Goal: Register for event/course

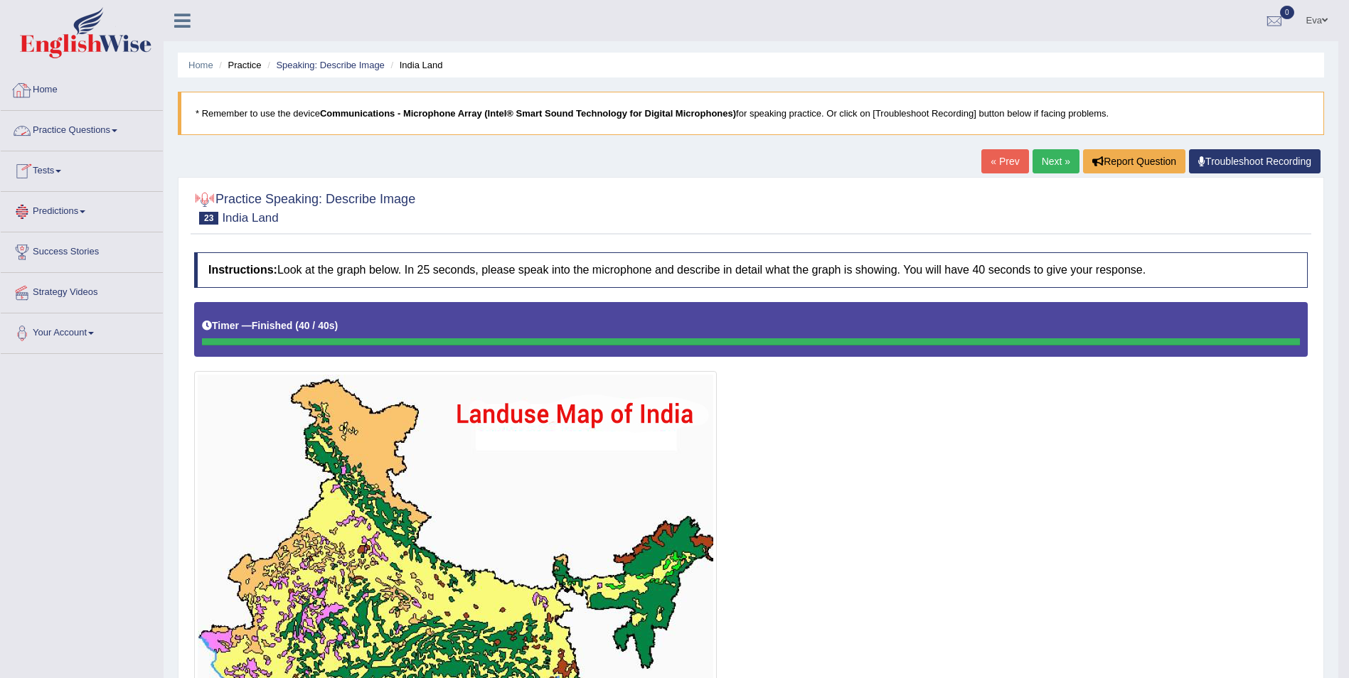
click at [54, 97] on link "Home" at bounding box center [82, 88] width 162 height 36
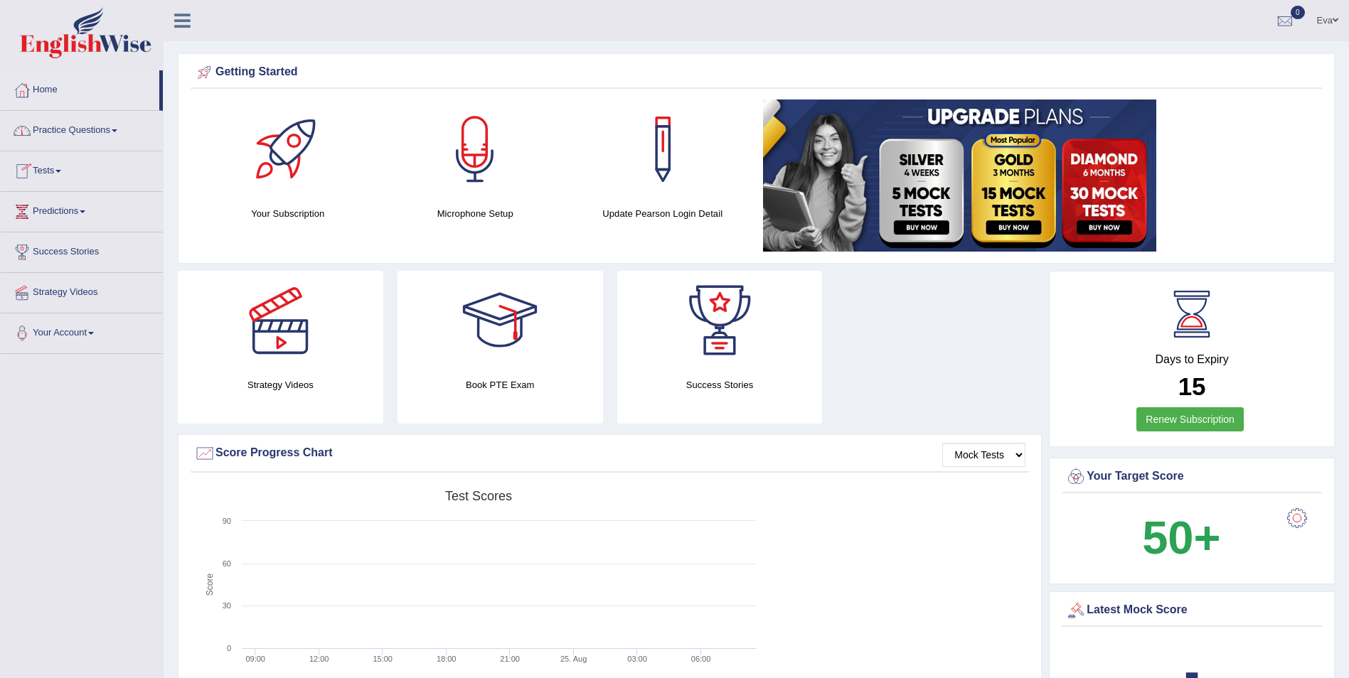
click at [60, 166] on link "Tests" at bounding box center [82, 169] width 162 height 36
click at [73, 228] on link "Take Mock Test" at bounding box center [92, 230] width 133 height 26
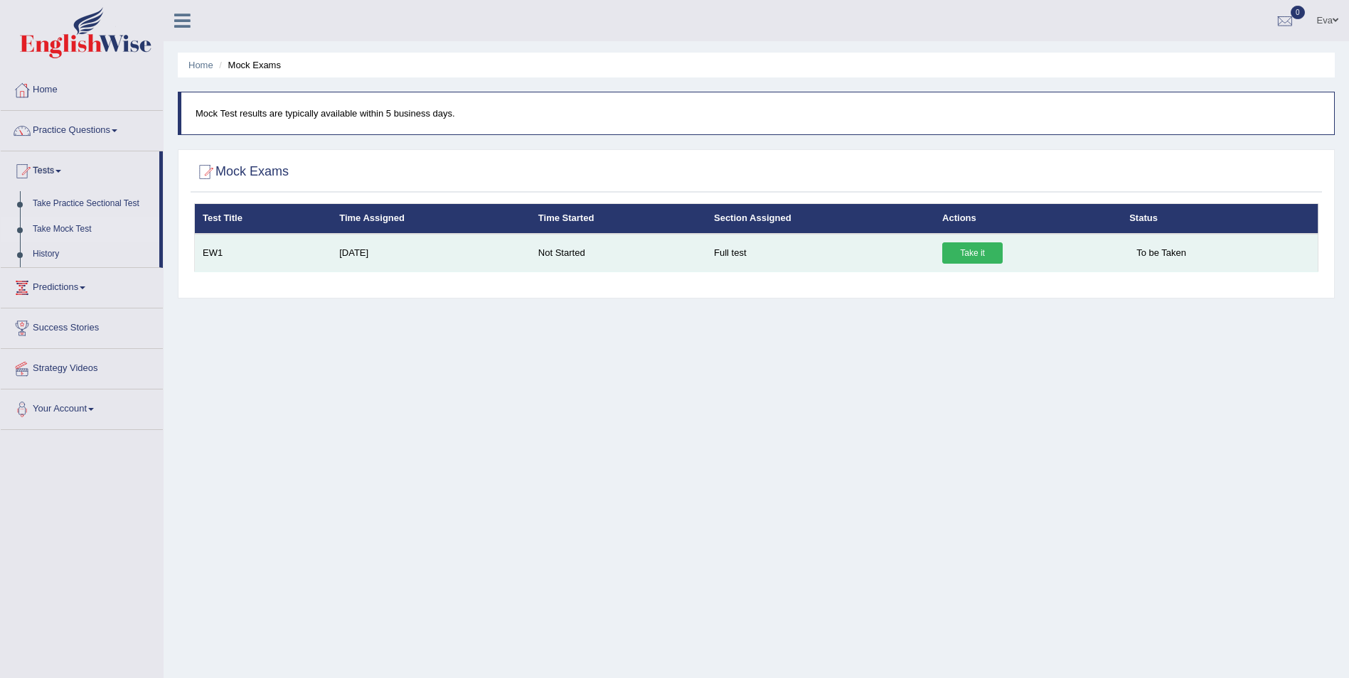
click at [967, 255] on link "Take it" at bounding box center [972, 253] width 60 height 21
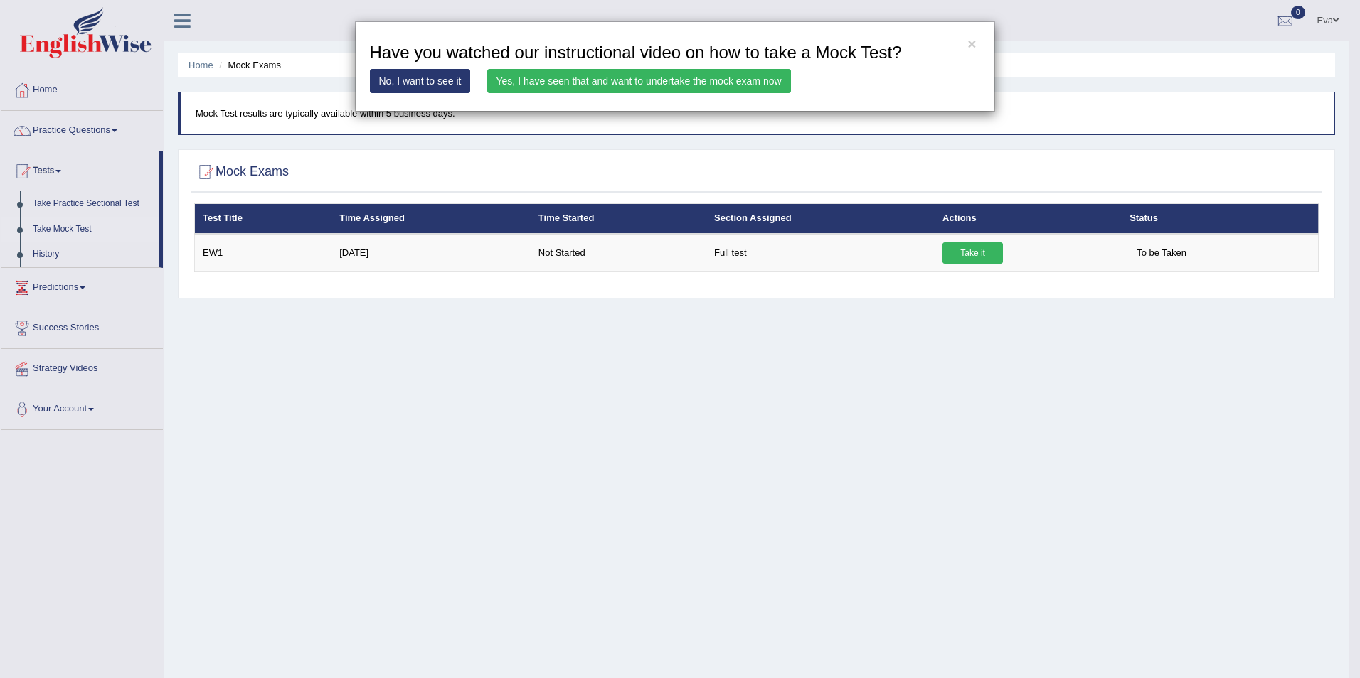
click at [518, 74] on link "Yes, I have seen that and want to undertake the mock exam now" at bounding box center [639, 81] width 304 height 24
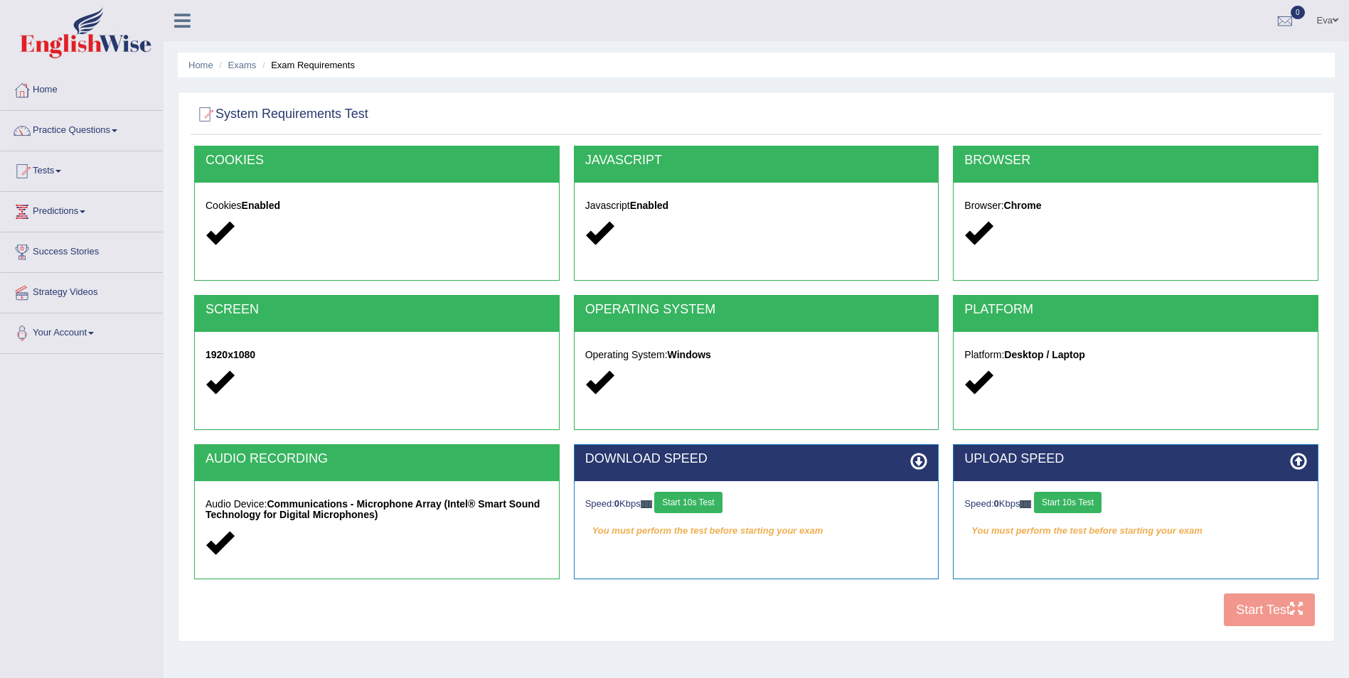
click at [699, 501] on button "Start 10s Test" at bounding box center [688, 502] width 68 height 21
click at [1097, 501] on button "Start 10s Test" at bounding box center [1068, 502] width 68 height 21
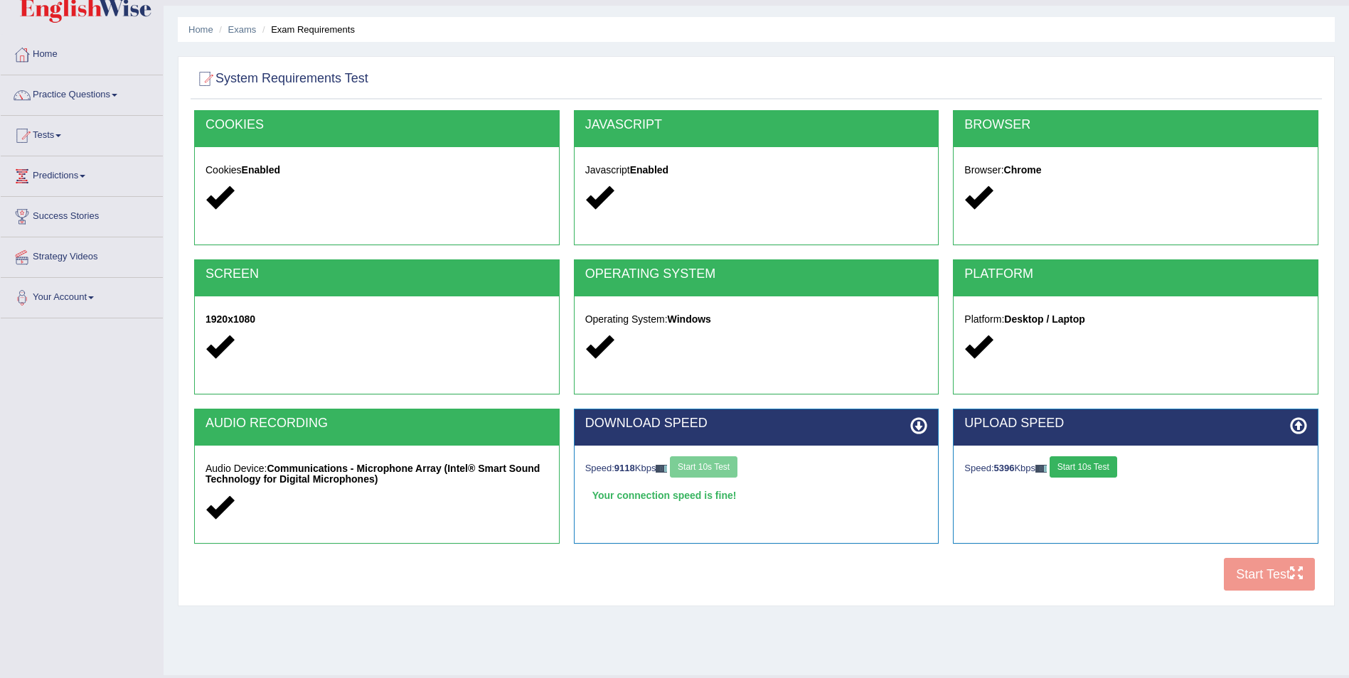
scroll to position [68, 0]
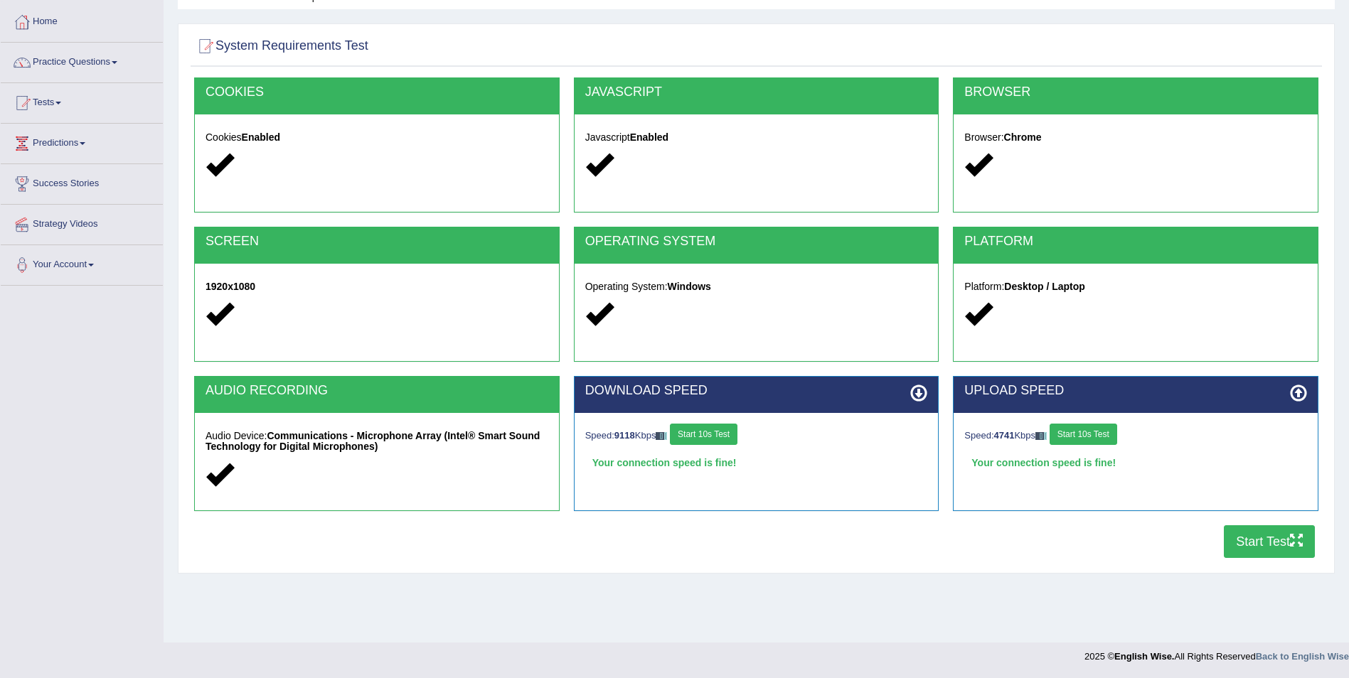
click at [1094, 435] on button "Start 10s Test" at bounding box center [1084, 434] width 68 height 21
click at [1081, 484] on div "UPLOAD SPEED Speed: 9375 Kbps Start 10s Test" at bounding box center [1136, 443] width 366 height 135
click at [1270, 538] on button "Start Test" at bounding box center [1269, 542] width 91 height 33
